Goal: Find specific page/section: Find specific page/section

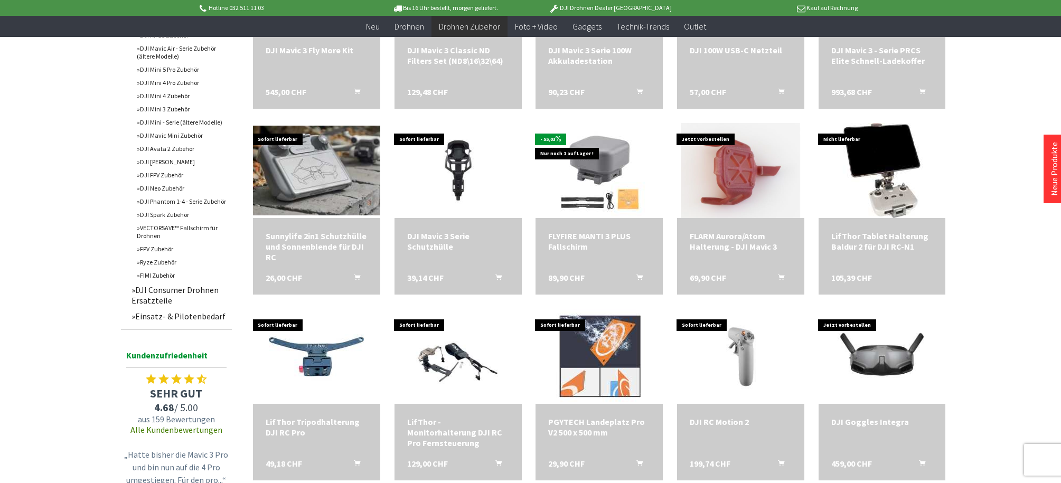
scroll to position [528, 0]
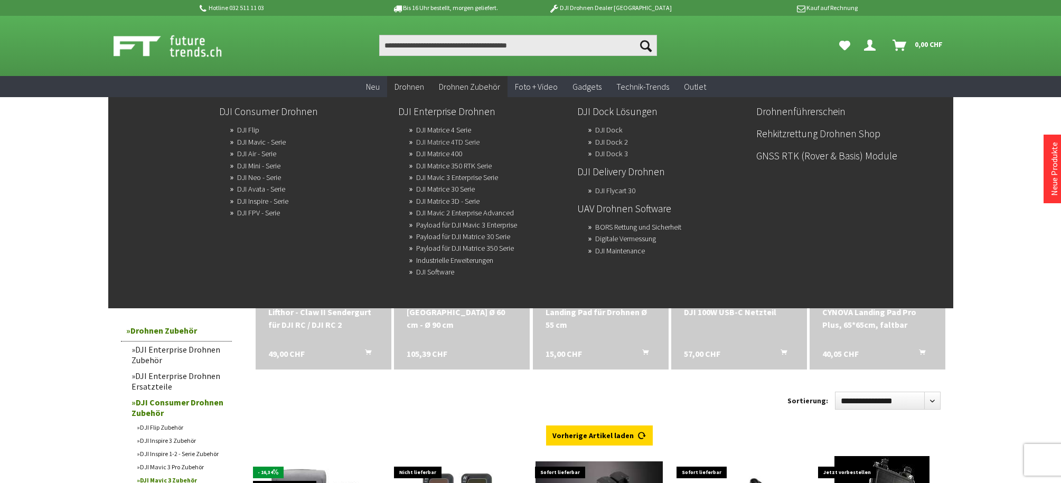
click at [438, 140] on link "DJI Matrice 4TD Serie" at bounding box center [447, 142] width 63 height 15
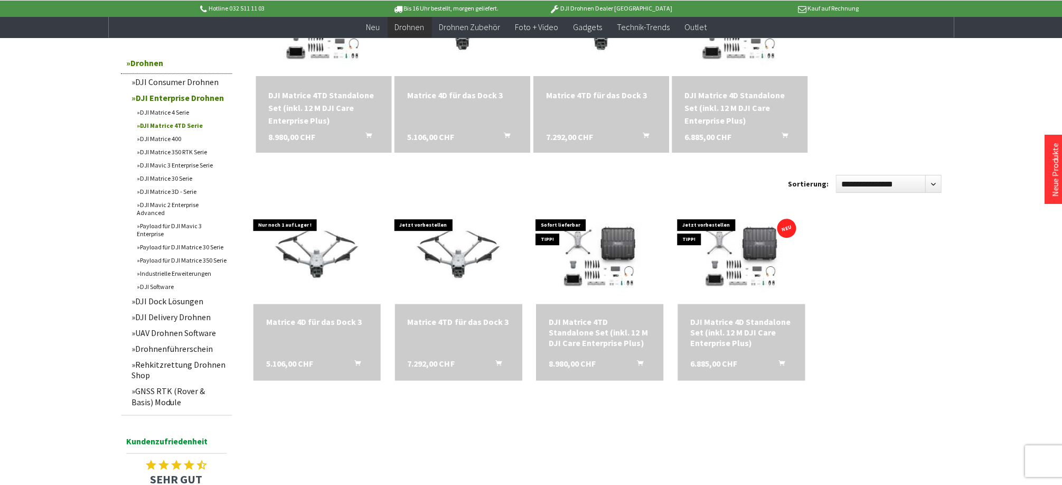
scroll to position [423, 0]
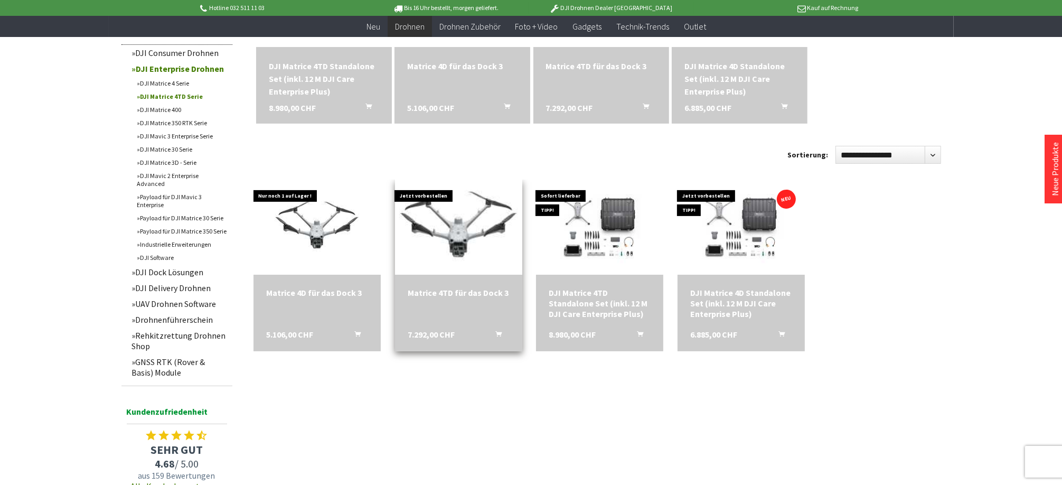
click at [464, 231] on img at bounding box center [458, 227] width 177 height 133
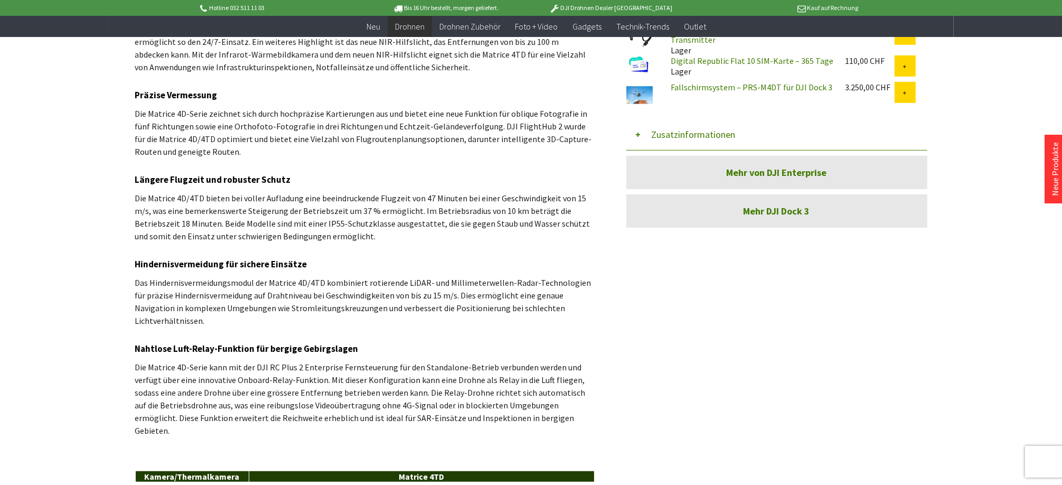
scroll to position [1003, 0]
